Goal: Task Accomplishment & Management: Manage account settings

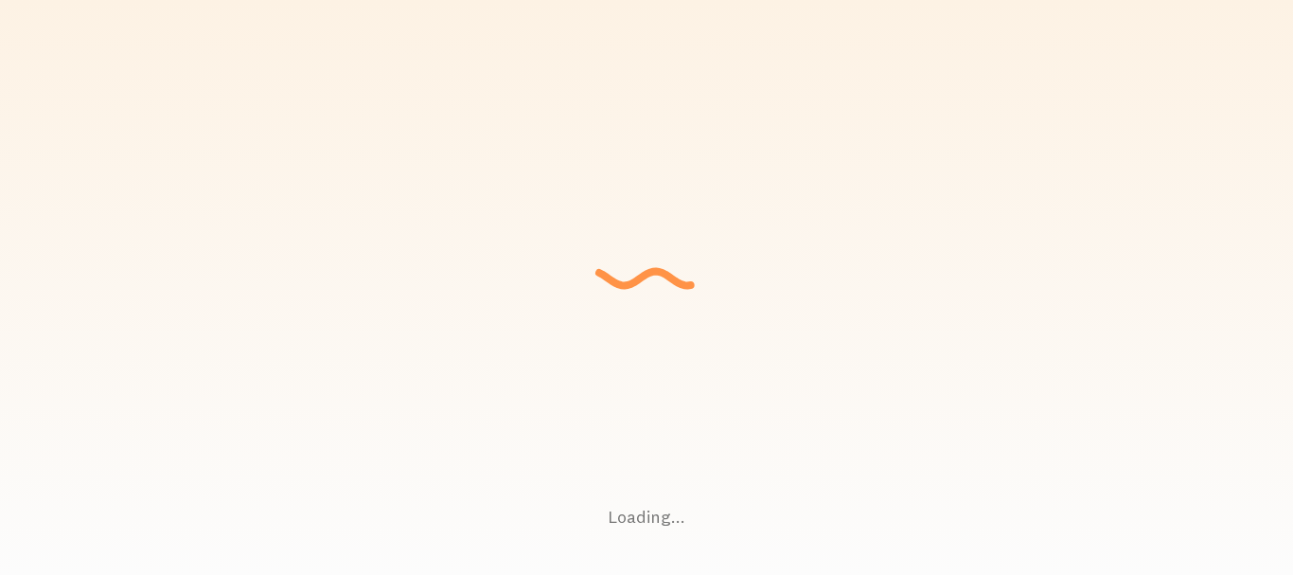
drag, startPoint x: 0, startPoint y: 0, endPoint x: 830, endPoint y: 252, distance: 867.6
click at [830, 252] on div "Loading... Setting up a seamless experience... - Granny Gathering data and junk…" at bounding box center [646, 287] width 1293 height 575
click at [765, 356] on div "Loading... Setting up a seamless experience... - Granny Gathering data and junk…" at bounding box center [646, 287] width 1293 height 575
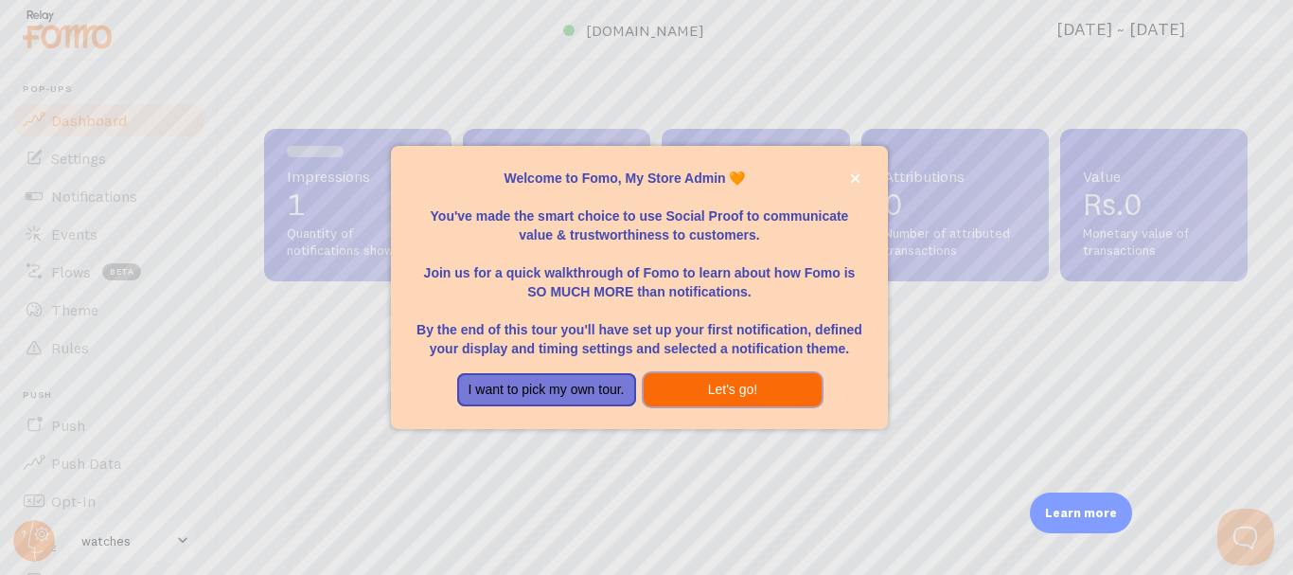
click at [690, 395] on button "Let's go!" at bounding box center [733, 390] width 179 height 34
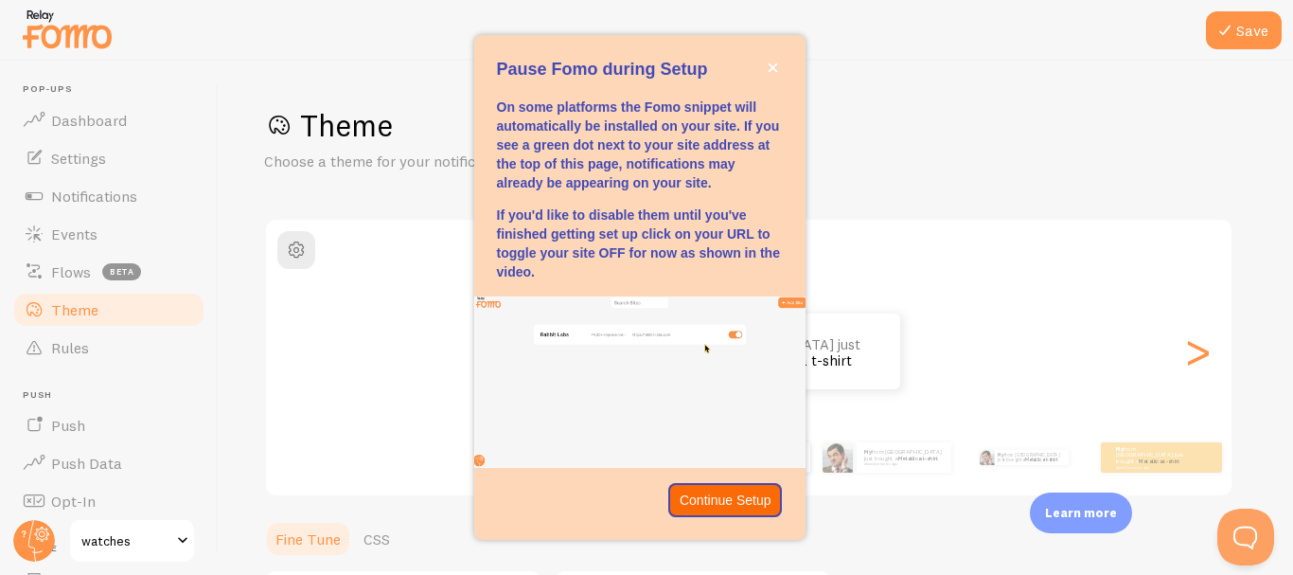
click at [757, 501] on div "Pause Fomo during Setup On some platforms the Fomo snippet will automatically b…" at bounding box center [639, 287] width 331 height 504
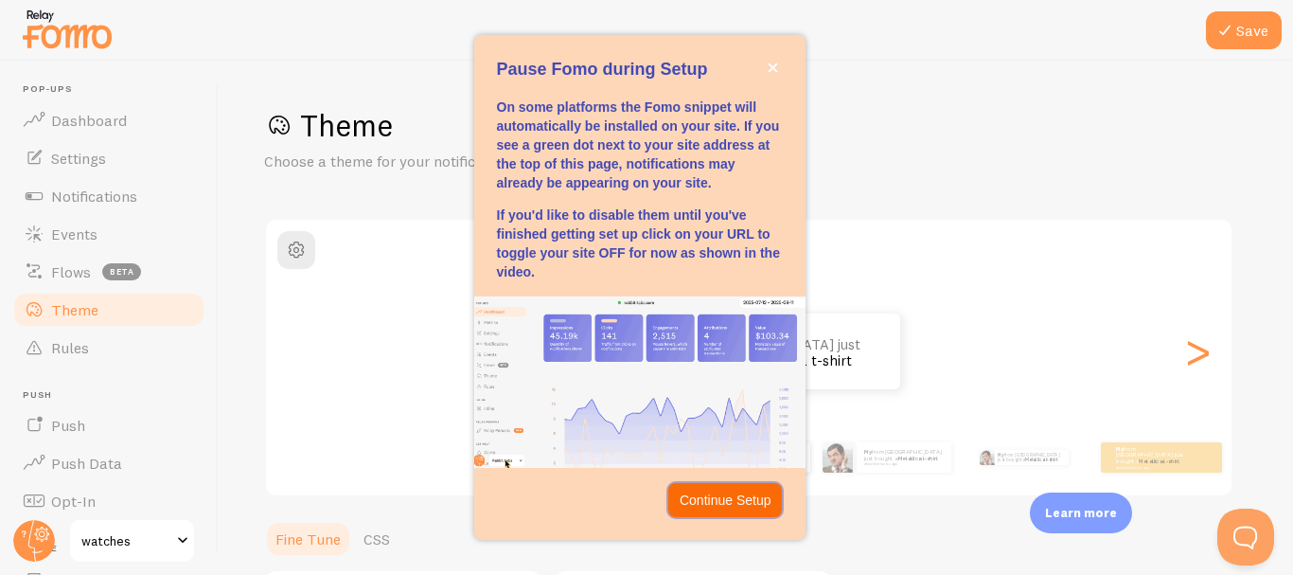
click at [757, 501] on p "Continue Setup" at bounding box center [726, 499] width 92 height 19
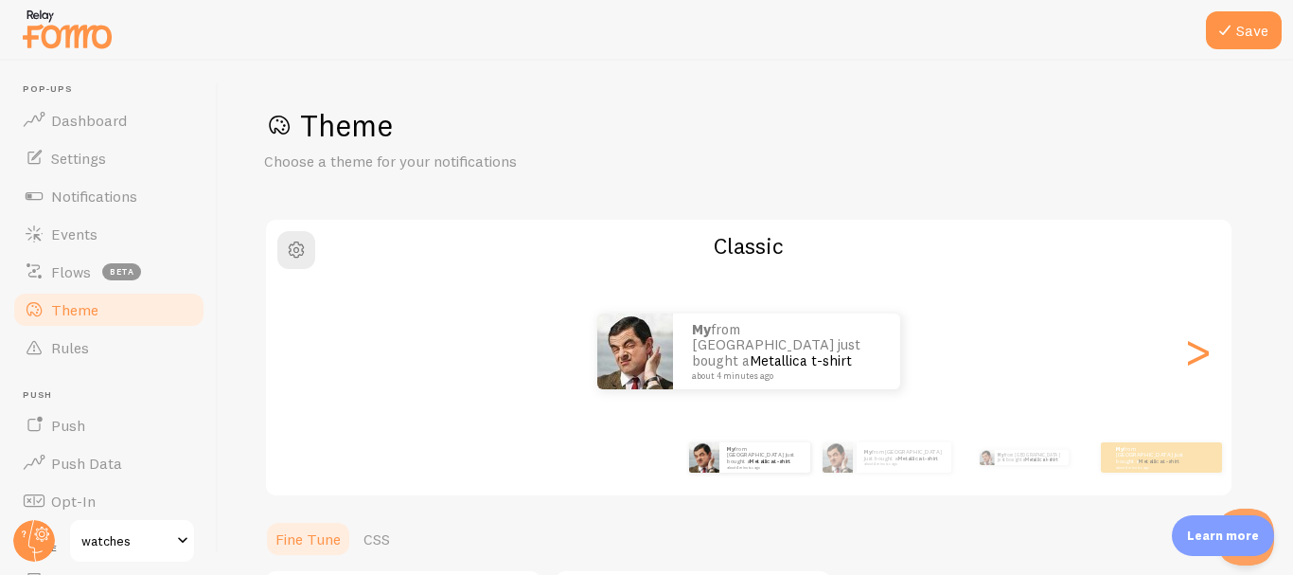
drag, startPoint x: 757, startPoint y: 501, endPoint x: 380, endPoint y: 442, distance: 382.3
click at [380, 442] on div "Theme Choose a theme for your notifications Classic My from [GEOGRAPHIC_DATA] j…" at bounding box center [756, 555] width 984 height 898
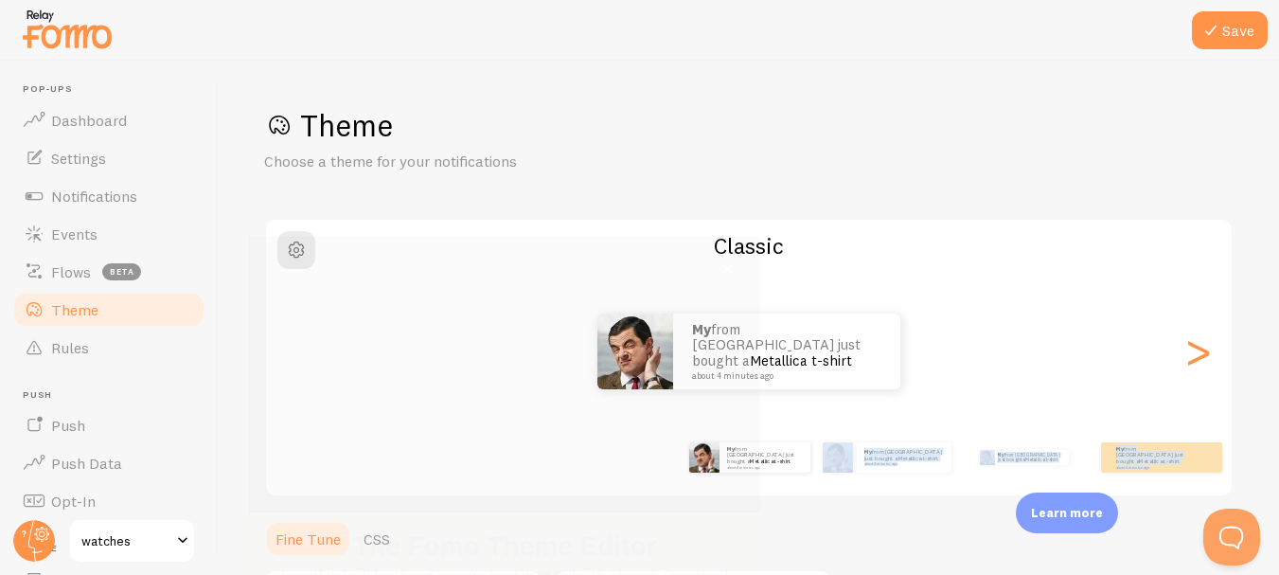
scroll to position [221, 0]
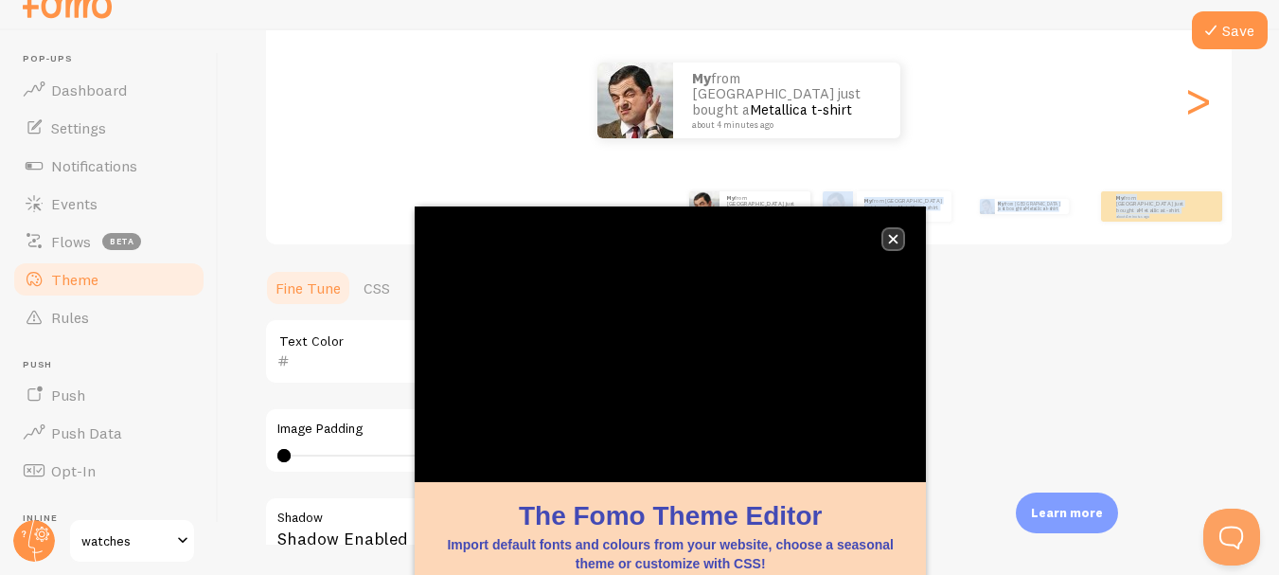
click at [891, 243] on icon "close," at bounding box center [893, 239] width 10 height 10
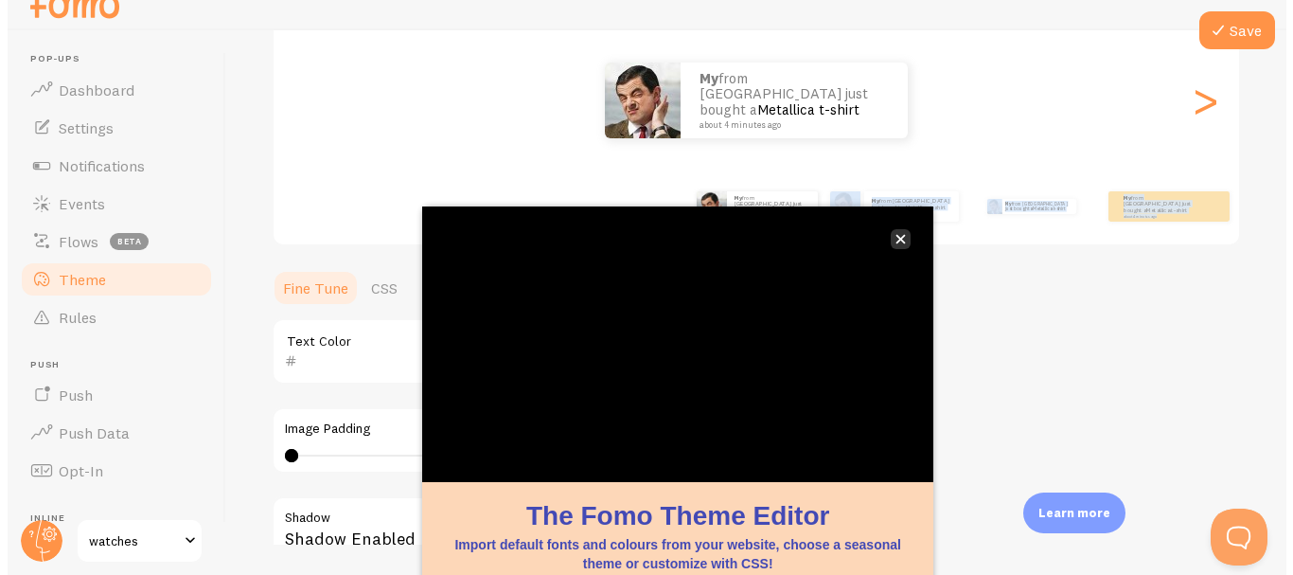
scroll to position [0, 0]
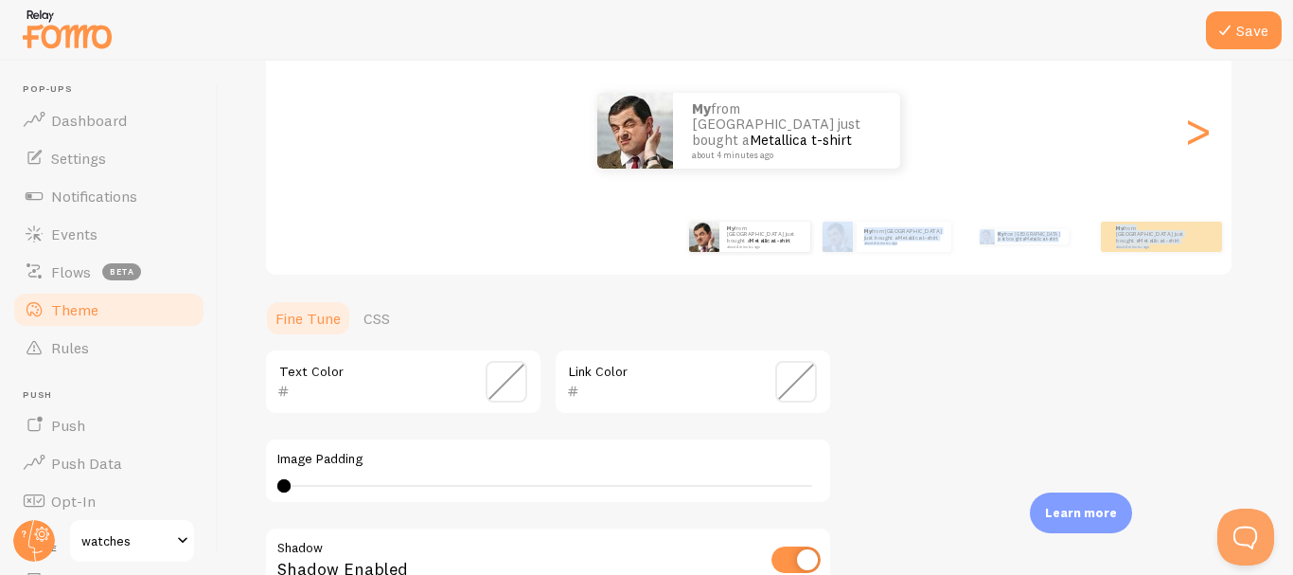
click at [501, 382] on span at bounding box center [507, 382] width 42 height 42
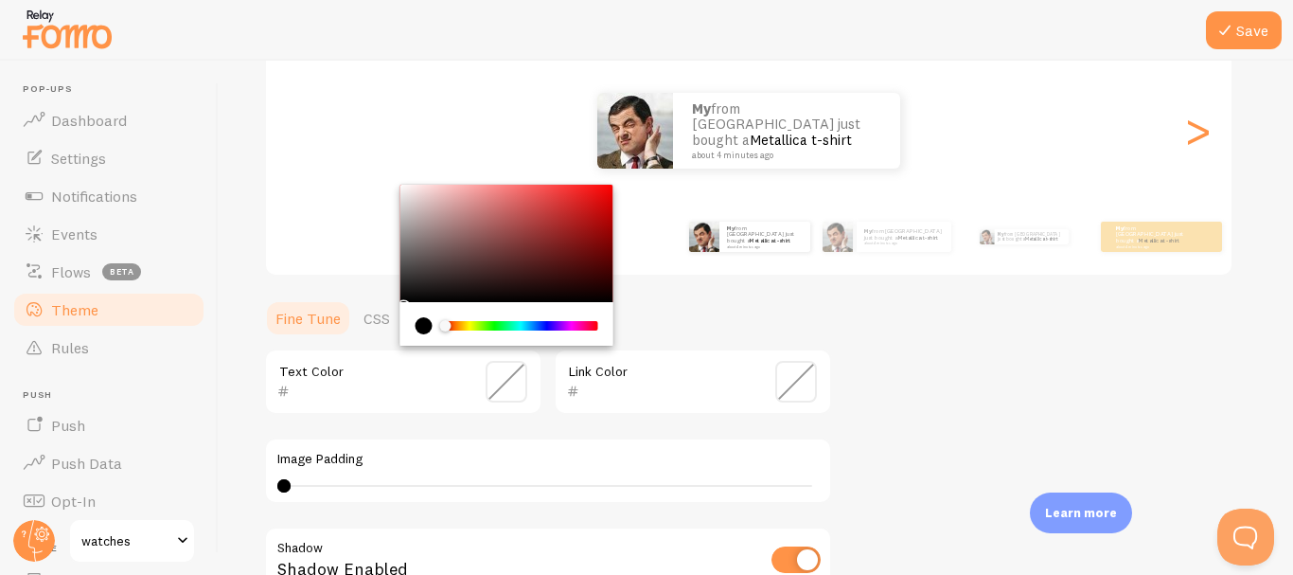
click at [576, 281] on div "Chrome color picker" at bounding box center [506, 243] width 213 height 117
type input "2D0808"
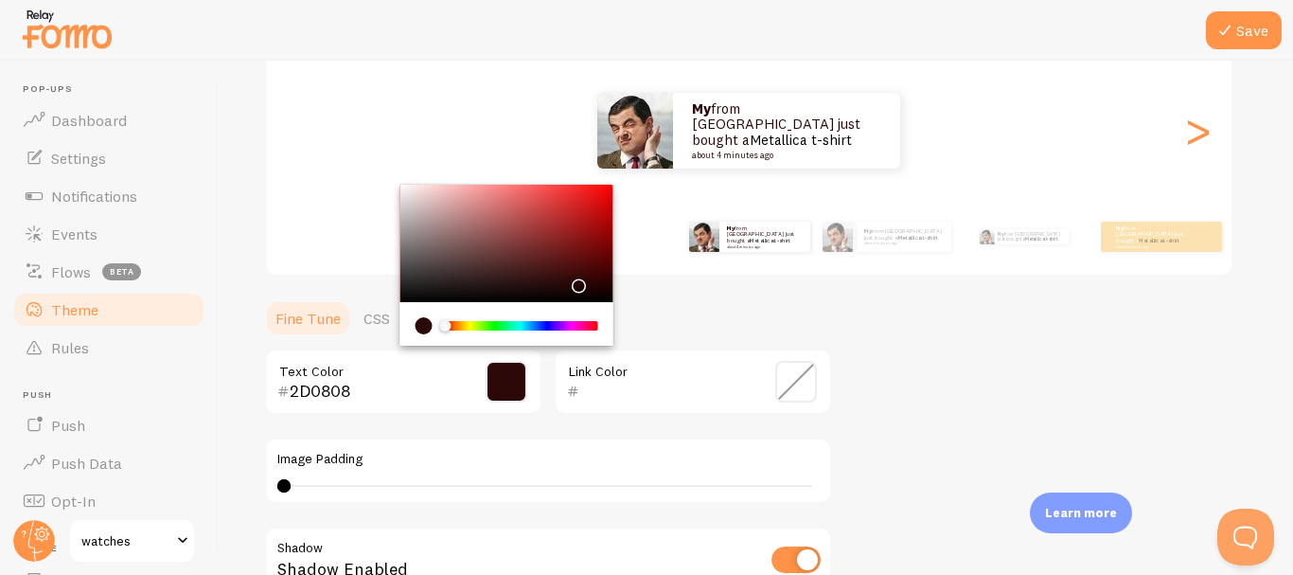
click at [557, 437] on div "Image Padding 0 0 - undefined" at bounding box center [548, 470] width 568 height 66
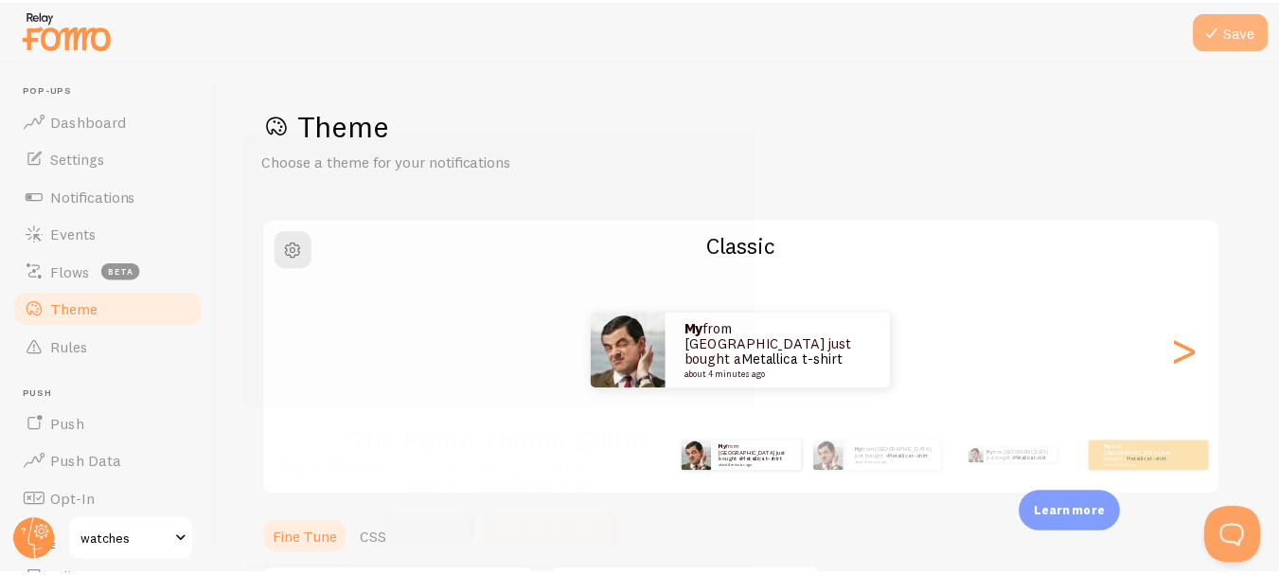
scroll to position [221, 0]
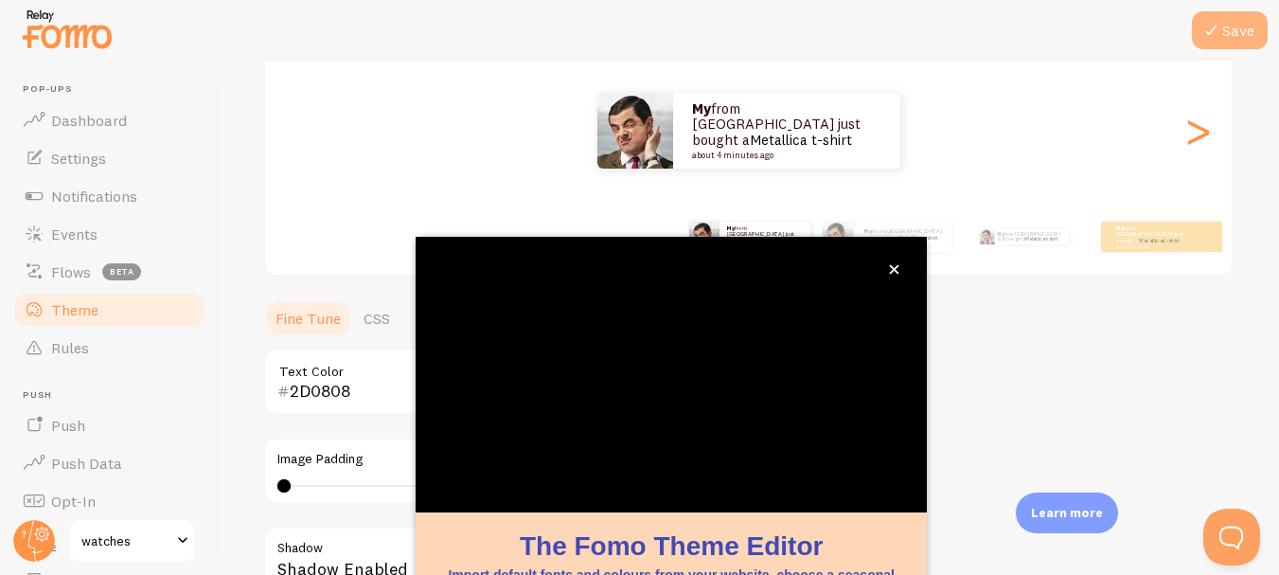
click at [1230, 27] on button "Save" at bounding box center [1230, 30] width 76 height 38
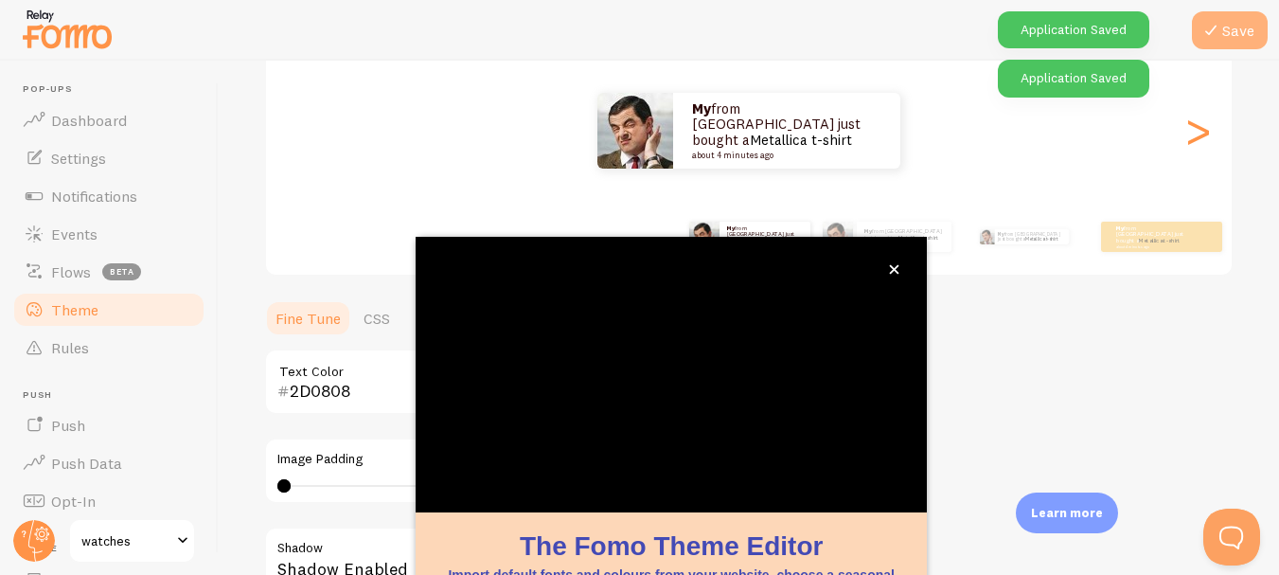
click at [1220, 32] on icon at bounding box center [1210, 30] width 23 height 23
